Goal: Transaction & Acquisition: Download file/media

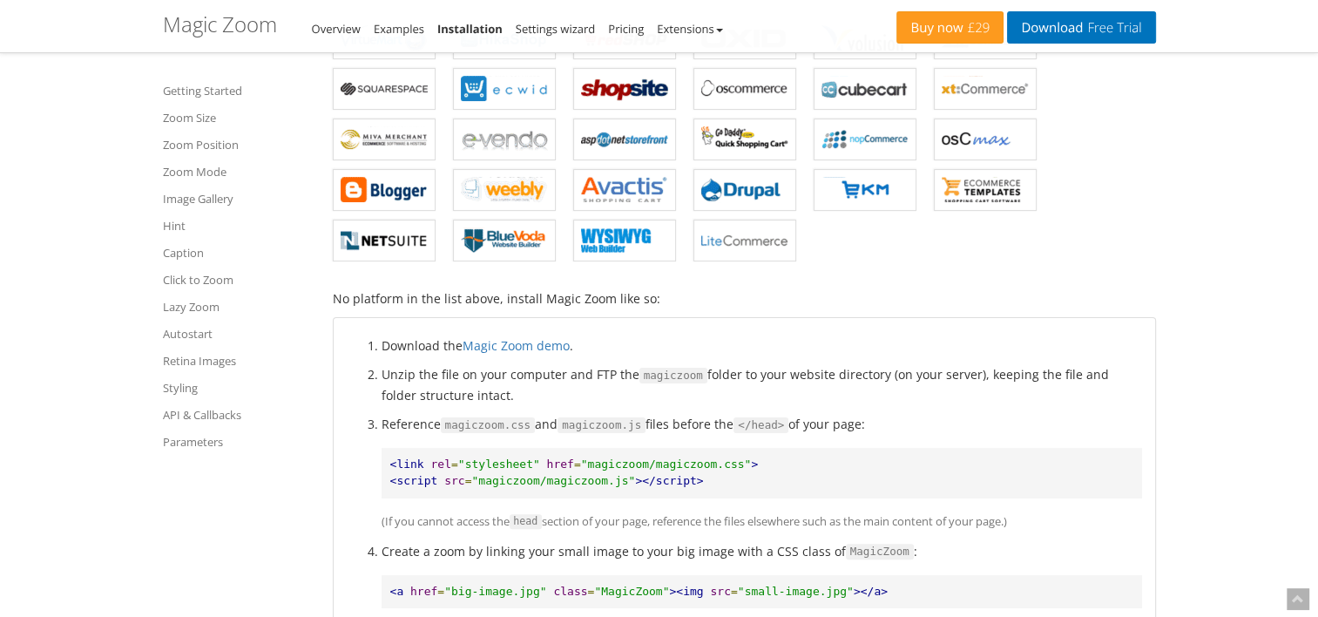
scroll to position [362, 0]
click at [542, 345] on link "Magic Zoom demo" at bounding box center [516, 345] width 107 height 17
click at [1049, 45] on div "Buy now £29 Download Free Trial Magic Zoom – Integration Guide Overview Example…" at bounding box center [659, 26] width 993 height 52
click at [1049, 43] on div "Buy now £29 Download Free Trial Magic Zoom – Integration Guide Overview Example…" at bounding box center [659, 26] width 993 height 52
click at [1045, 35] on link "Download Free Trial" at bounding box center [1081, 27] width 148 height 32
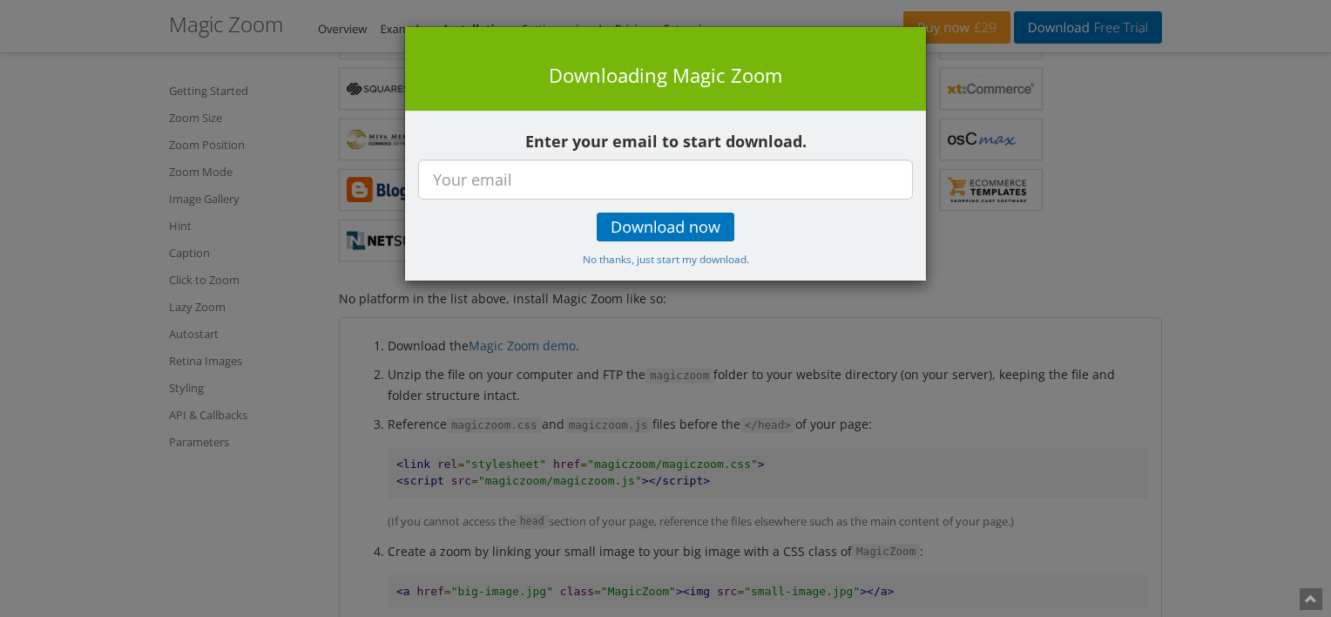
click at [826, 231] on p "Download now" at bounding box center [665, 227] width 495 height 29
click at [713, 262] on small "No thanks, just start my download." at bounding box center [666, 259] width 166 height 14
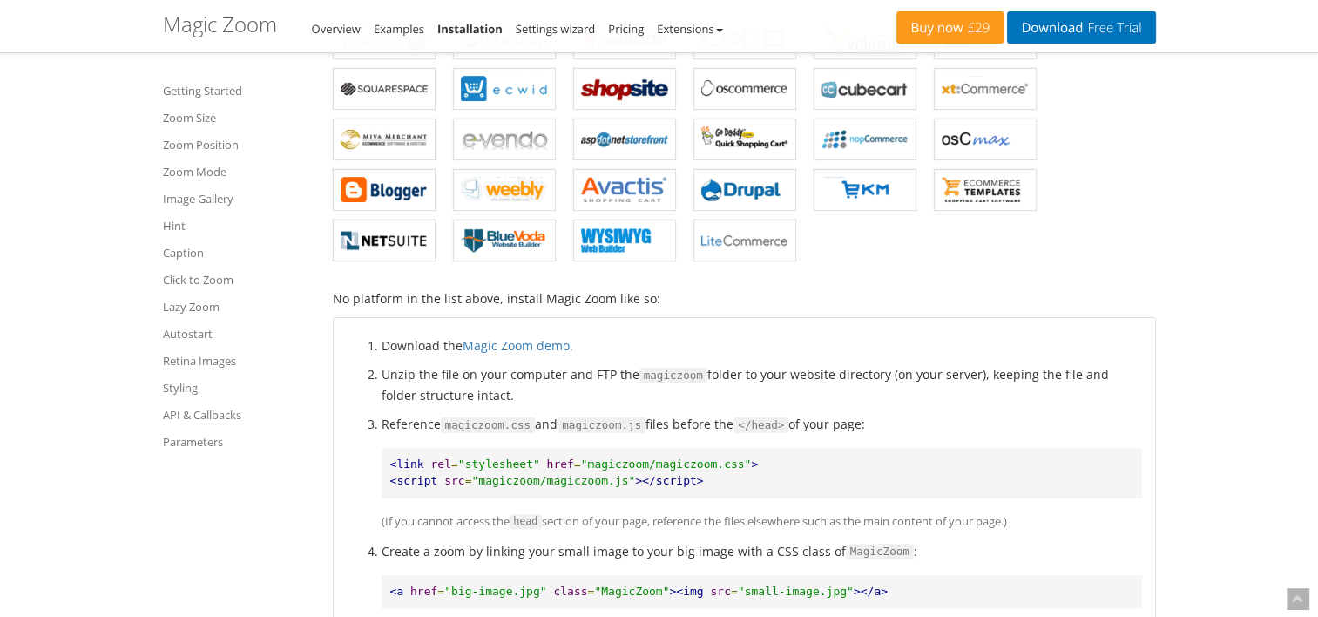
click at [1125, 202] on ul "Magic Zoom for Magento Magic Zoom for WooCommerce Magic Zoom for PrestaShop Mag…" at bounding box center [744, 93] width 823 height 354
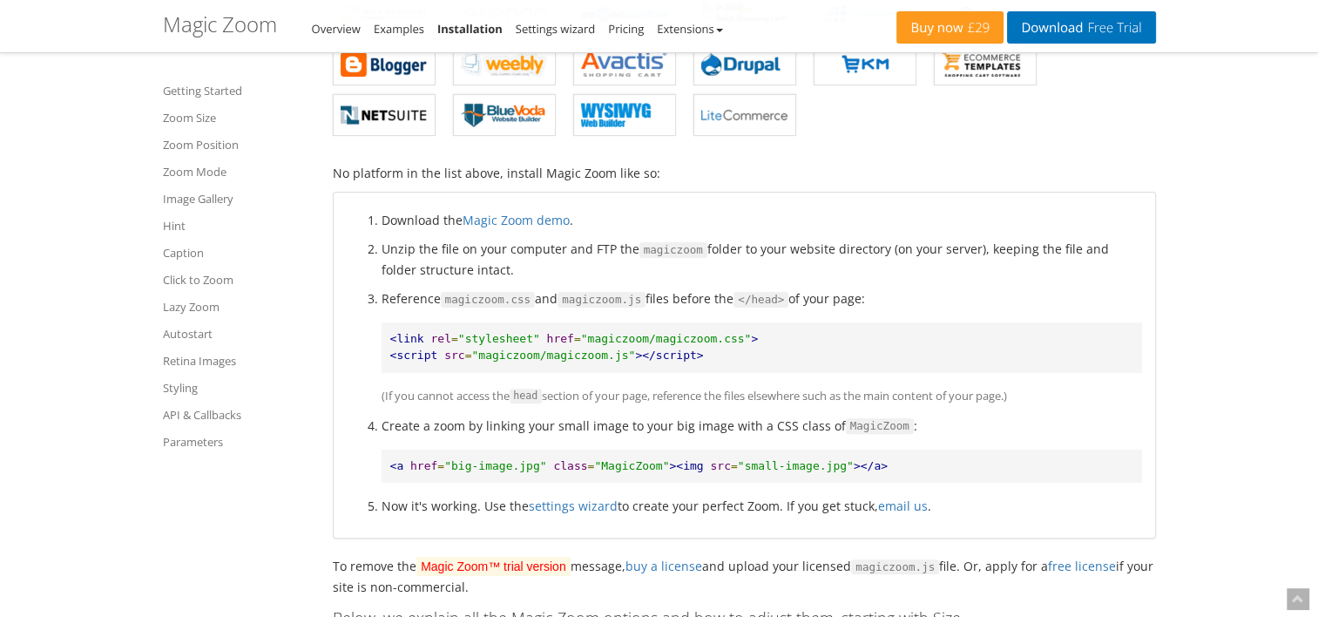
scroll to position [490, 0]
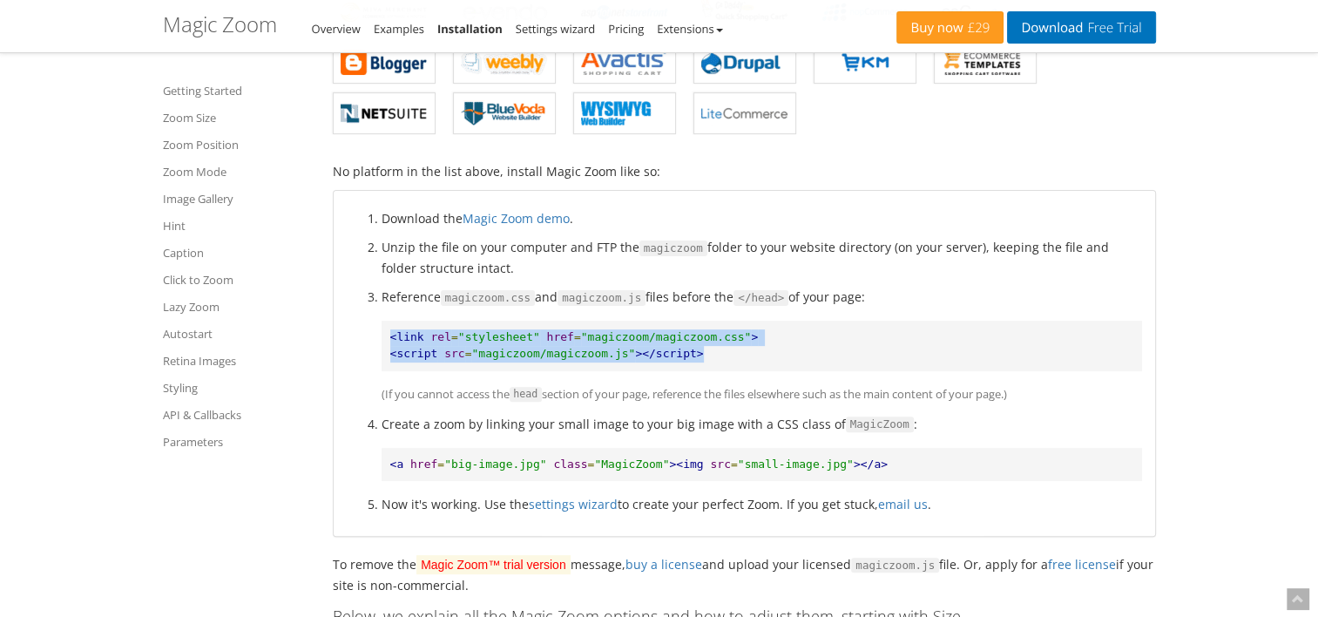
drag, startPoint x: 703, startPoint y: 350, endPoint x: 390, endPoint y: 320, distance: 314.3
click at [390, 321] on pre "<link rel = "stylesheet" href = "magiczoom/magiczoom.css" > <script src = "magi…" at bounding box center [762, 346] width 761 height 50
copy pre "<link rel = "stylesheet" href = "magiczoom/magiczoom.css" > <script src = "magi…"
click at [693, 338] on span ""magiczoom/magiczoom.css"" at bounding box center [666, 336] width 171 height 13
drag, startPoint x: 690, startPoint y: 353, endPoint x: 385, endPoint y: 324, distance: 306.3
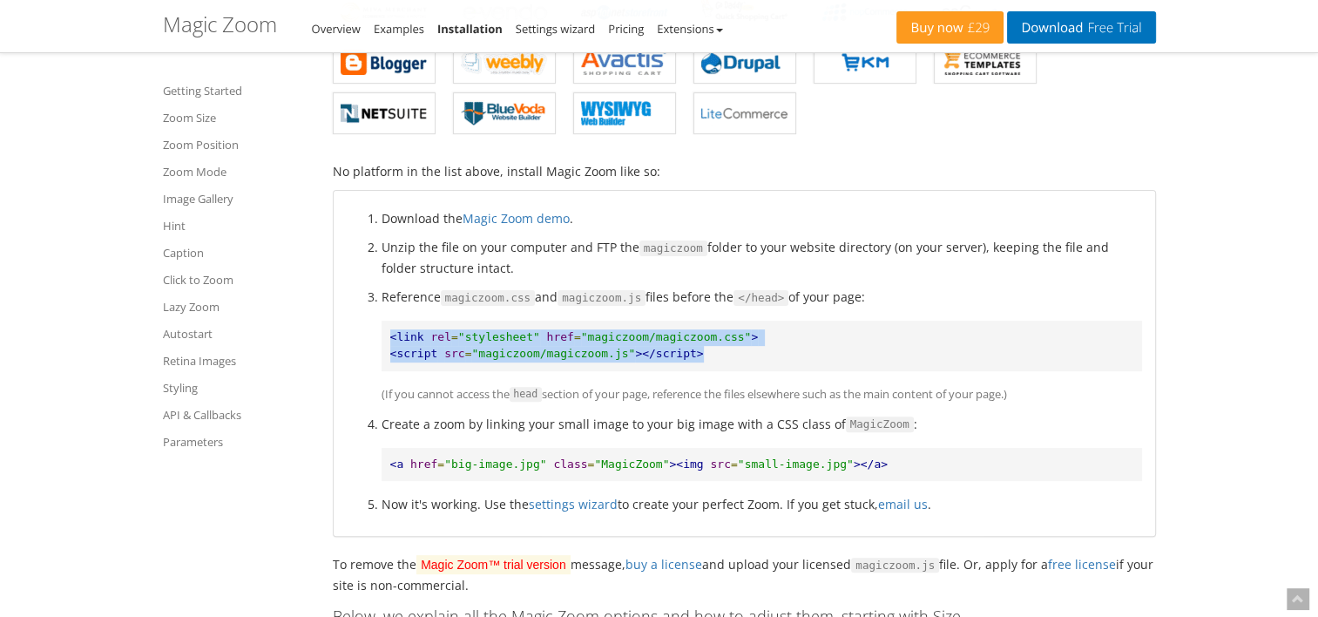
click at [385, 324] on pre "<link rel = "stylesheet" href = "magiczoom/magiczoom.css" > <script src = "magi…" at bounding box center [762, 346] width 761 height 50
copy pre "<link rel = "stylesheet" href = "magiczoom/magiczoom.css" > <script src = "magi…"
click at [738, 335] on pre "<link rel = "stylesheet" href = "magiczoom/magiczoom.css" > <script src = "magi…" at bounding box center [762, 346] width 761 height 50
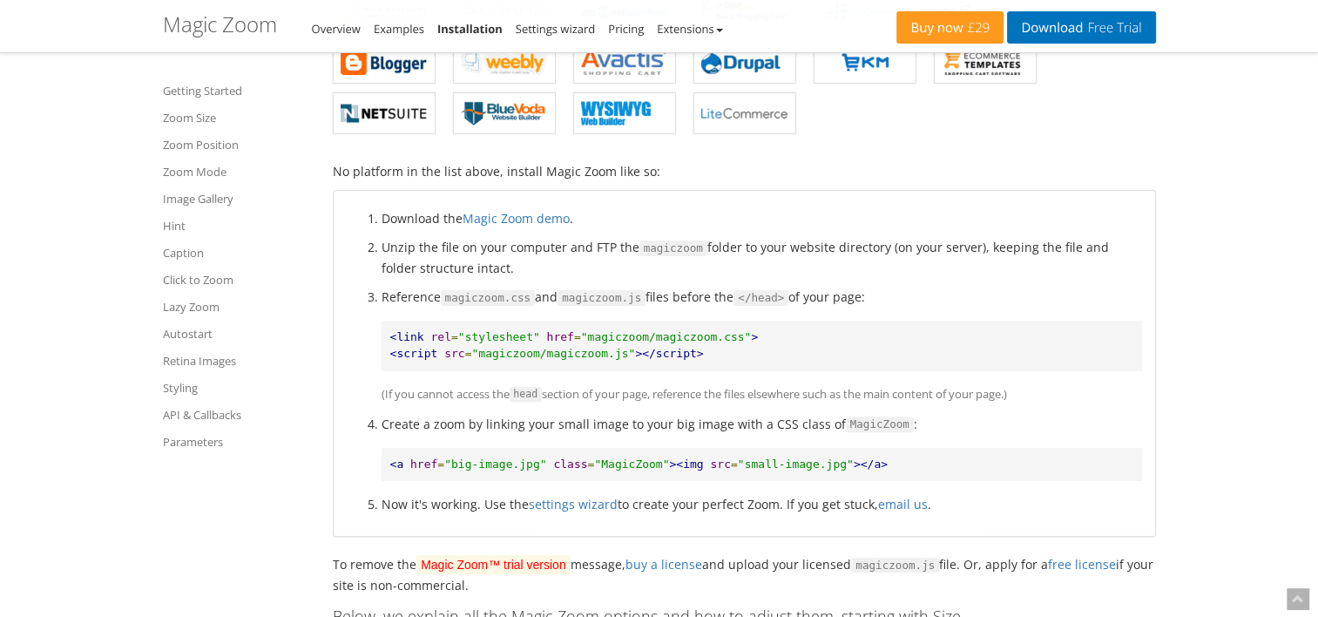
click at [669, 461] on span "><img" at bounding box center [686, 463] width 34 height 13
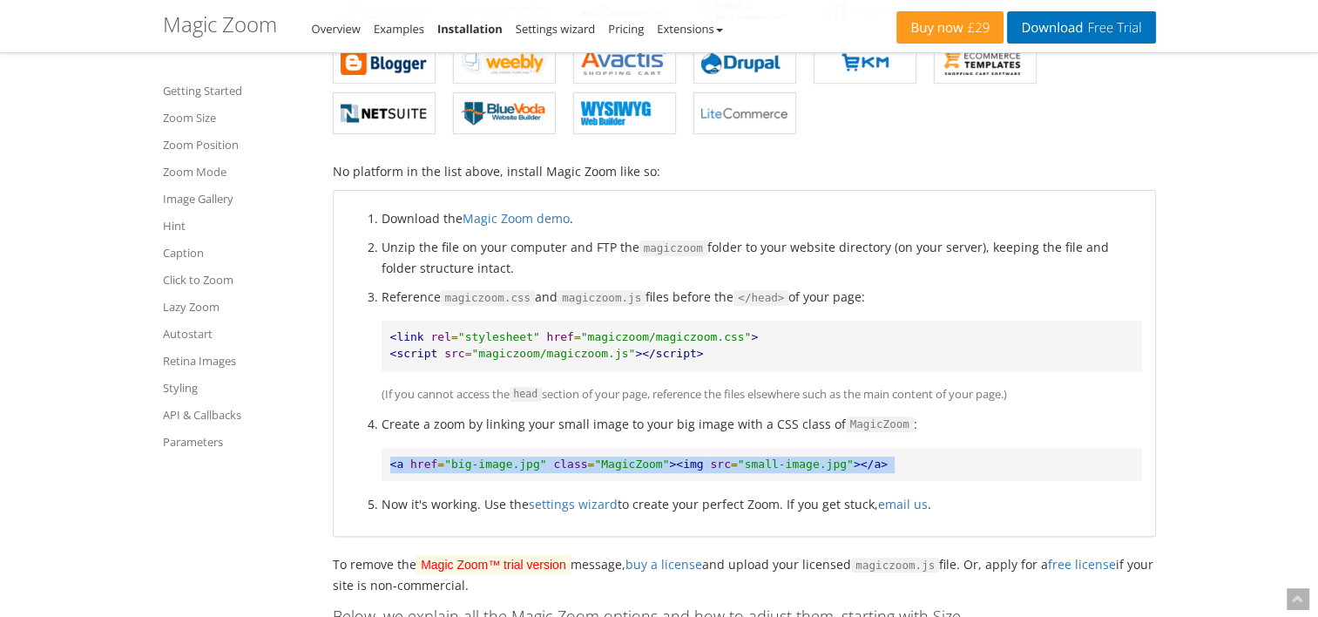
click at [669, 461] on span "><img" at bounding box center [686, 463] width 34 height 13
drag, startPoint x: 664, startPoint y: 461, endPoint x: 652, endPoint y: 461, distance: 12.2
click at [669, 461] on span "><img" at bounding box center [686, 463] width 34 height 13
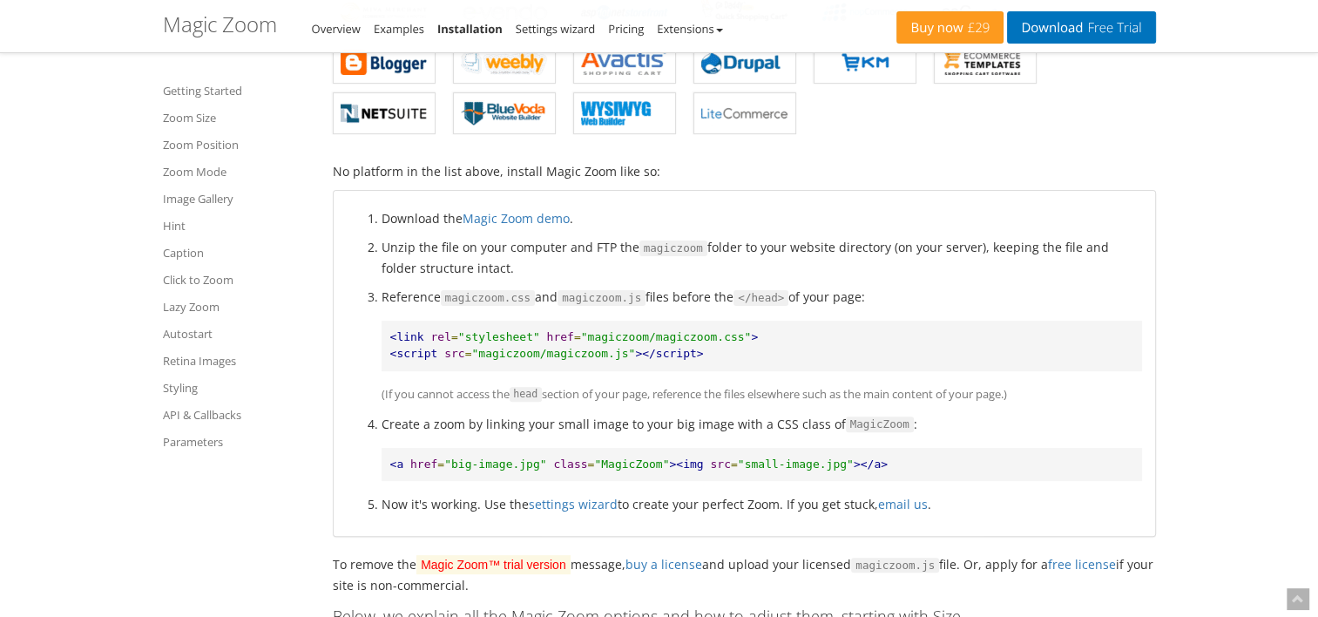
drag, startPoint x: 652, startPoint y: 461, endPoint x: 638, endPoint y: 483, distance: 25.9
click at [638, 483] on ol "Download the Magic Zoom demo . Unzip the file on your computer and FTP the magi…" at bounding box center [744, 361] width 795 height 306
click at [599, 460] on span ""MagicZoom"" at bounding box center [631, 463] width 75 height 13
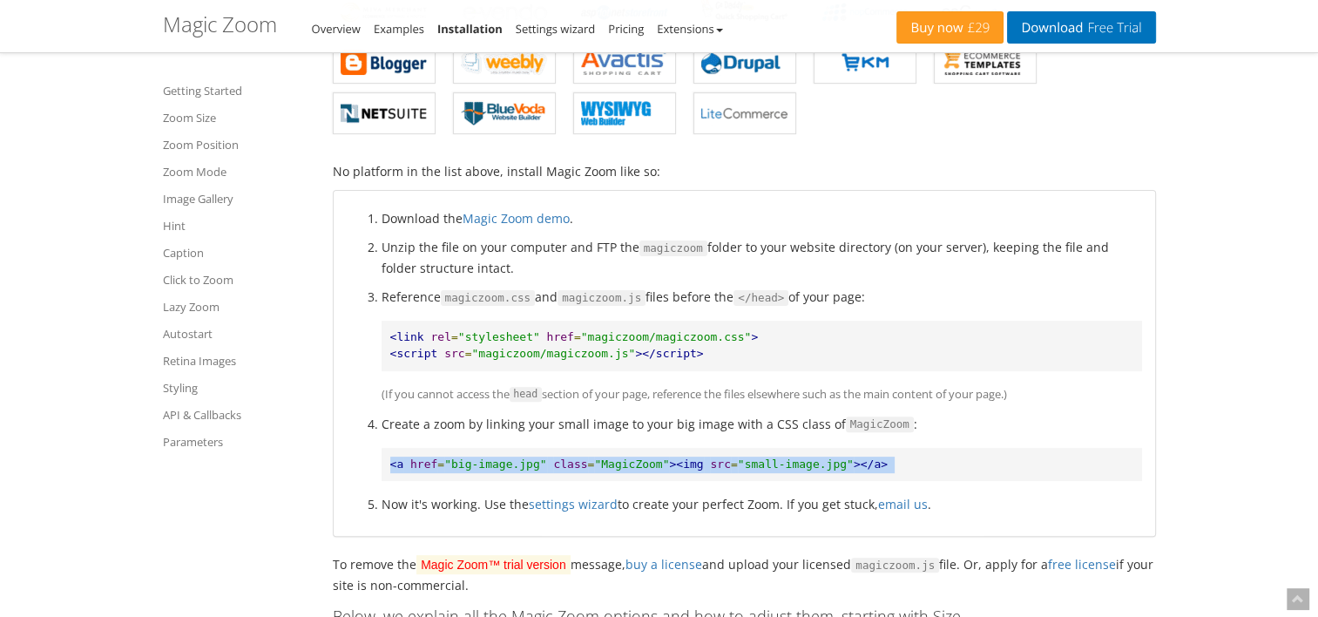
click at [599, 460] on span ""MagicZoom"" at bounding box center [631, 463] width 75 height 13
copy pre "<a href = "big-image.jpg" class = "MagicZoom" ><img src = "small-image.jpg" ></…"
